Goal: Navigation & Orientation: Find specific page/section

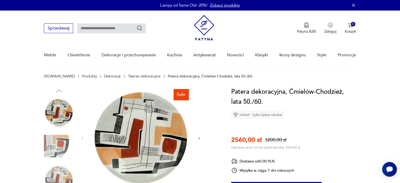
click at [200, 139] on icon "button" at bounding box center [199, 138] width 4 height 4
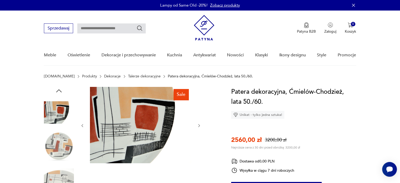
click at [200, 139] on div at bounding box center [140, 125] width 121 height 77
click at [198, 123] on icon "button" at bounding box center [199, 125] width 4 height 4
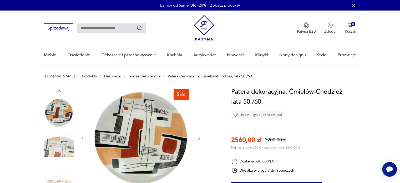
click at [198, 123] on div at bounding box center [140, 138] width 121 height 103
click at [199, 139] on icon "button" at bounding box center [199, 138] width 4 height 4
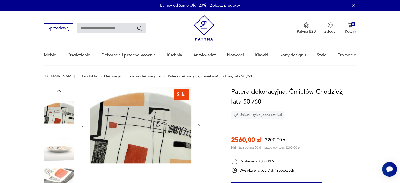
click at [199, 139] on div at bounding box center [140, 125] width 121 height 77
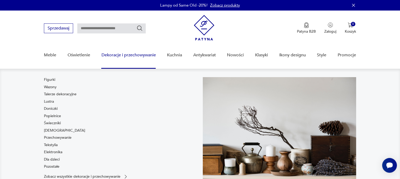
click at [47, 83] on div "Figurki Wazony Talerze dekoracyjne Lustra Doniczki Popielnice Świeczniki [DEMOG…" at bounding box center [64, 124] width 41 height 94
click at [51, 166] on link "Pozostałe" at bounding box center [52, 166] width 16 height 5
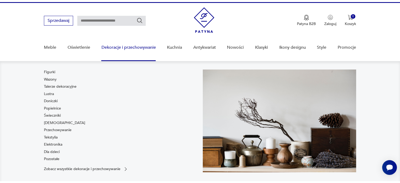
scroll to position [11, 0]
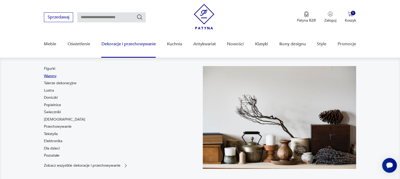
click at [48, 75] on link "Wazony" at bounding box center [50, 75] width 13 height 5
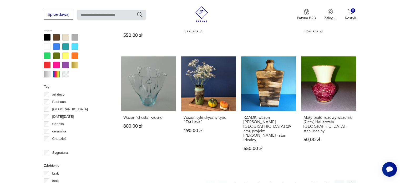
scroll to position [501, 0]
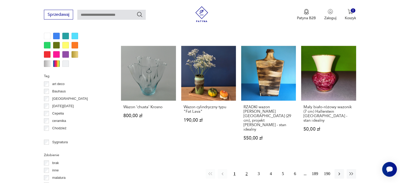
click at [247, 169] on button "2" at bounding box center [246, 173] width 9 height 9
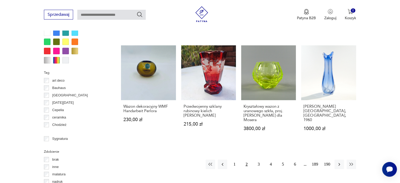
scroll to position [525, 0]
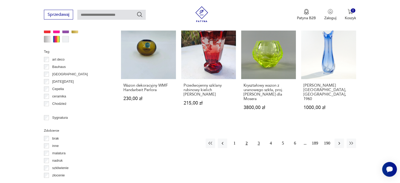
click at [257, 138] on button "3" at bounding box center [258, 142] width 9 height 9
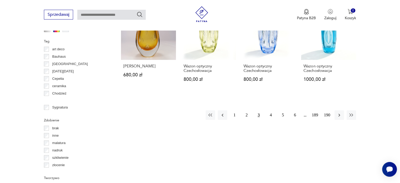
scroll to position [542, 0]
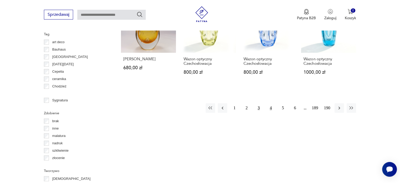
click at [271, 106] on button "4" at bounding box center [270, 107] width 9 height 9
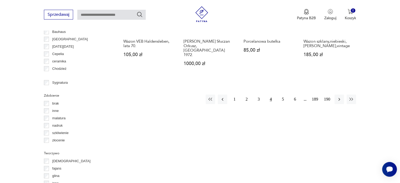
scroll to position [571, 0]
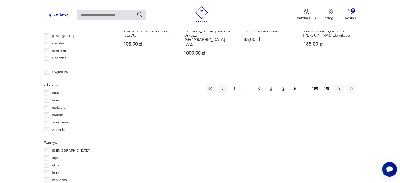
click at [283, 84] on button "5" at bounding box center [282, 88] width 9 height 9
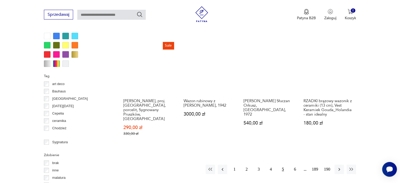
scroll to position [514, 0]
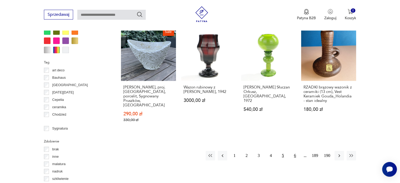
click at [293, 151] on button "6" at bounding box center [294, 155] width 9 height 9
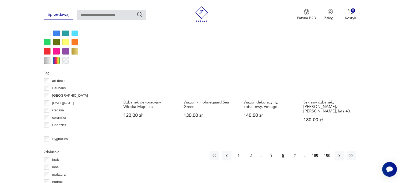
scroll to position [514, 0]
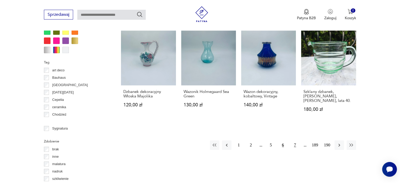
click at [294, 140] on button "7" at bounding box center [294, 144] width 9 height 9
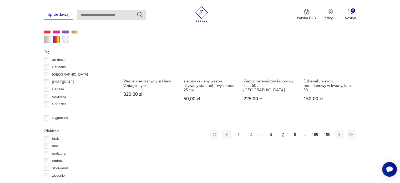
scroll to position [564, 0]
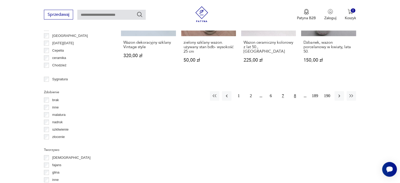
click at [295, 91] on button "8" at bounding box center [294, 95] width 9 height 9
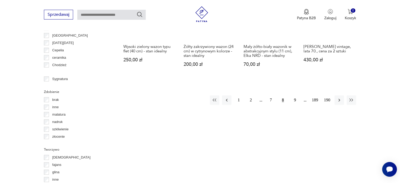
scroll to position [577, 0]
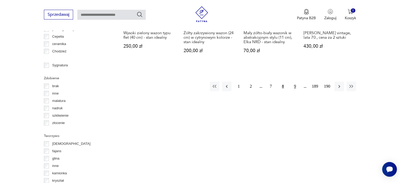
click at [293, 82] on button "9" at bounding box center [294, 86] width 9 height 9
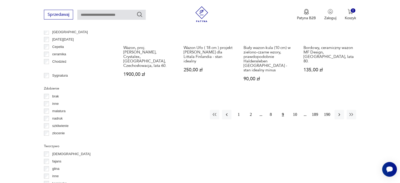
scroll to position [585, 0]
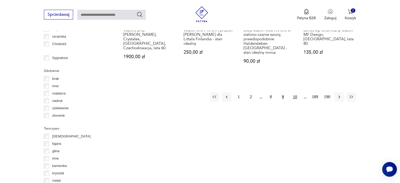
click at [297, 92] on button "10" at bounding box center [294, 96] width 9 height 9
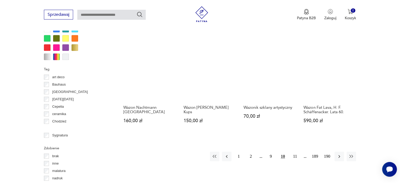
scroll to position [511, 0]
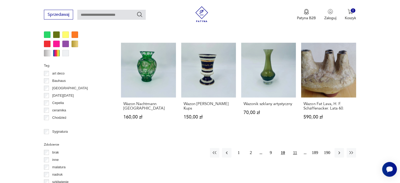
click at [293, 148] on button "11" at bounding box center [294, 152] width 9 height 9
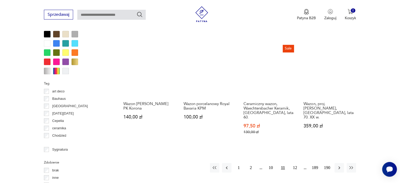
scroll to position [522, 0]
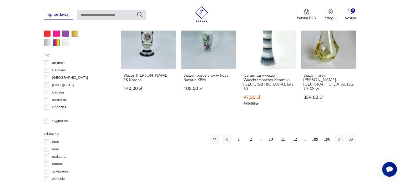
click at [326, 134] on button "190" at bounding box center [326, 138] width 9 height 9
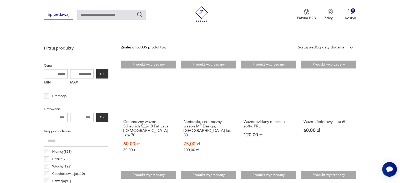
scroll to position [159, 0]
